Goal: Information Seeking & Learning: Learn about a topic

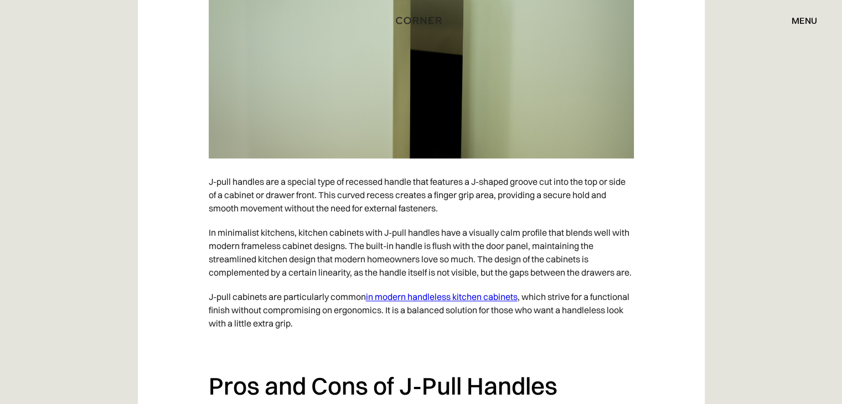
scroll to position [1660, 0]
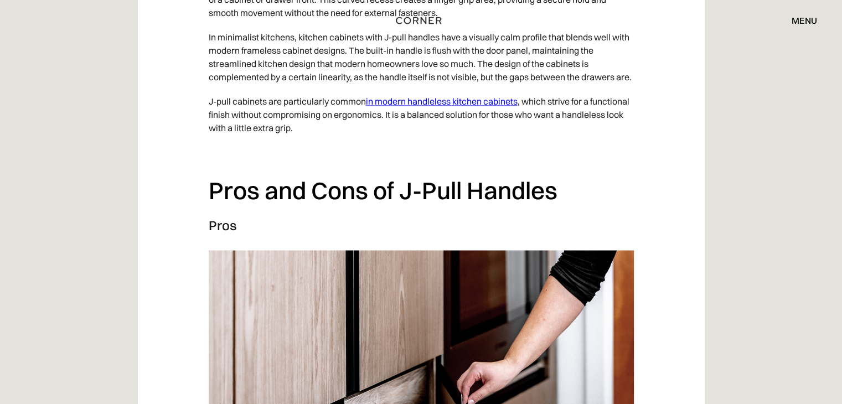
drag, startPoint x: 357, startPoint y: 203, endPoint x: 350, endPoint y: 231, distance: 29.0
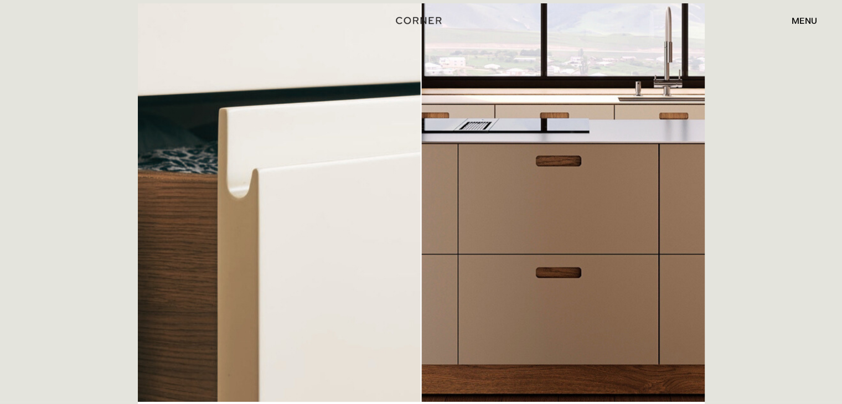
scroll to position [0, 0]
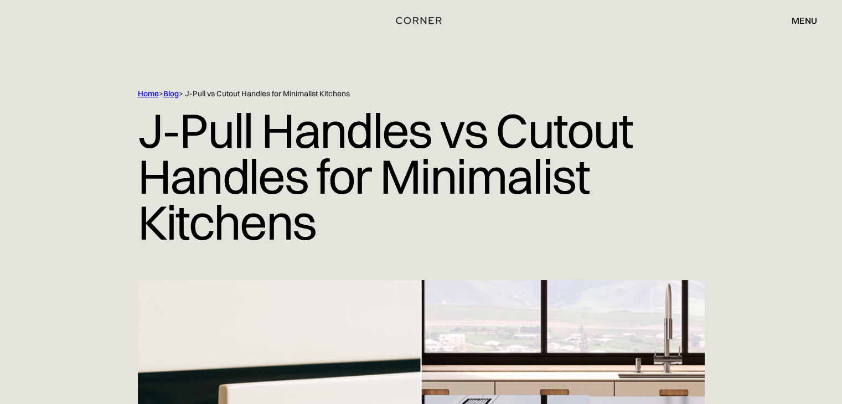
click at [170, 94] on link "Blog" at bounding box center [170, 94] width 15 height 10
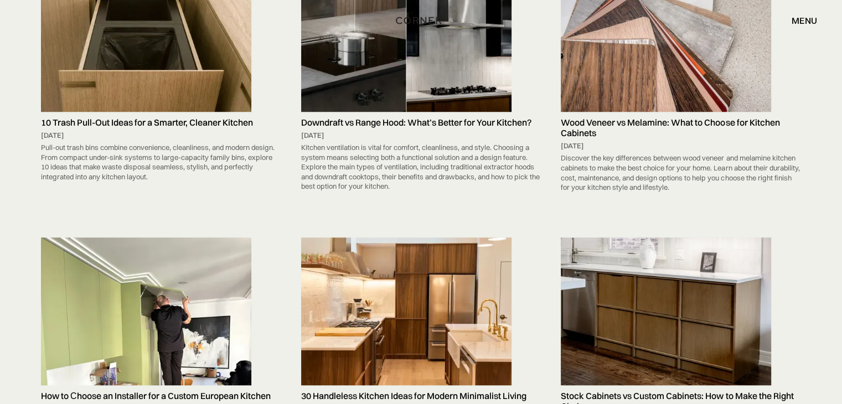
scroll to position [996, 0]
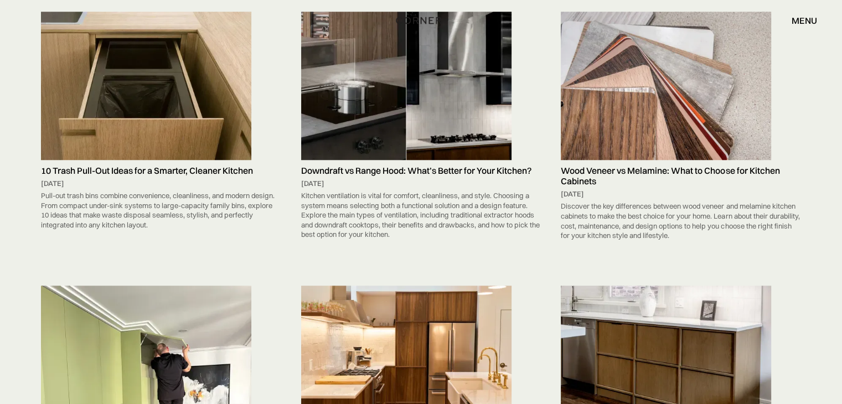
click at [110, 127] on img at bounding box center [146, 86] width 210 height 148
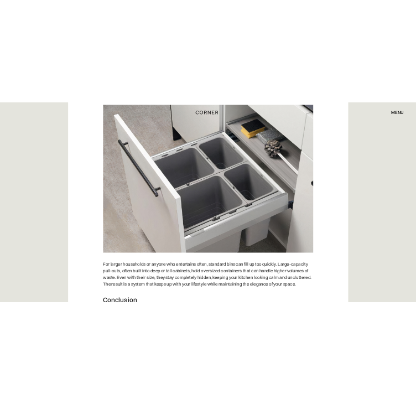
scroll to position [5127, 0]
